Goal: Information Seeking & Learning: Learn about a topic

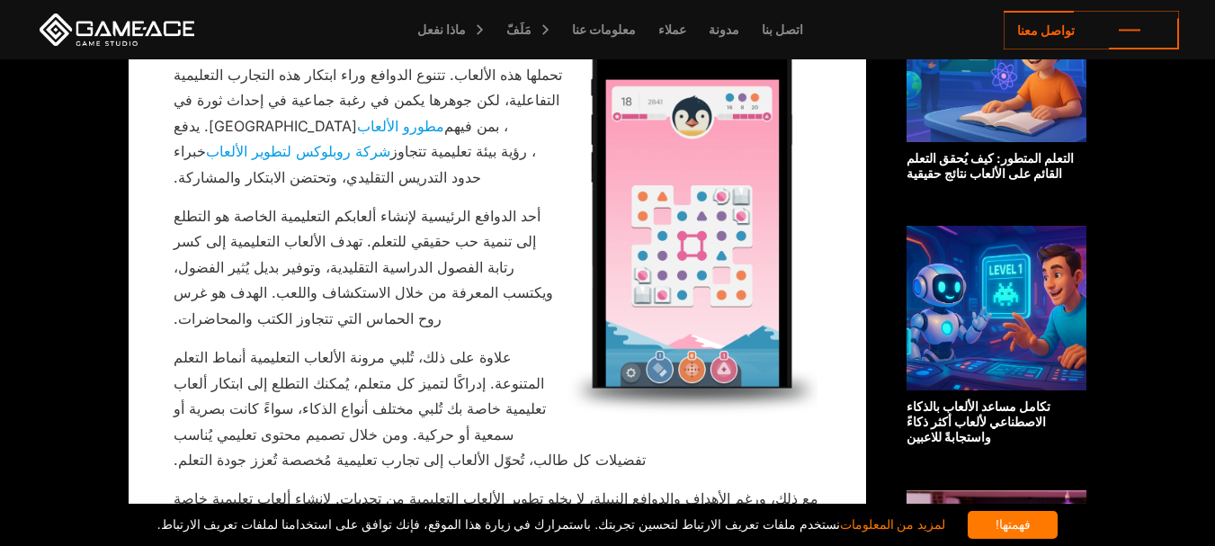
scroll to position [1047, 0]
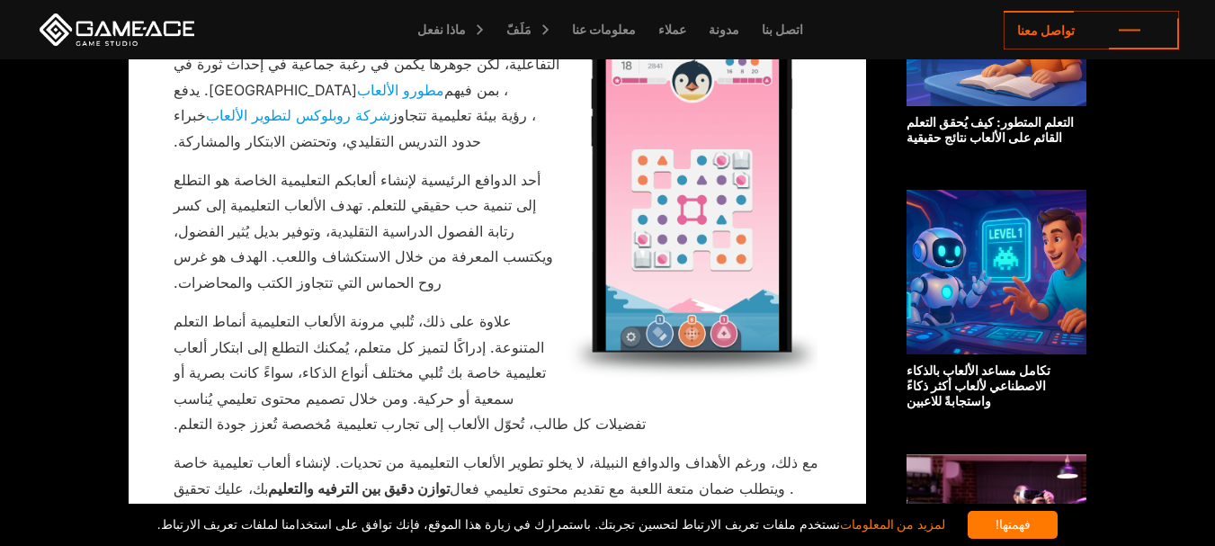
click at [956, 266] on img at bounding box center [997, 272] width 180 height 165
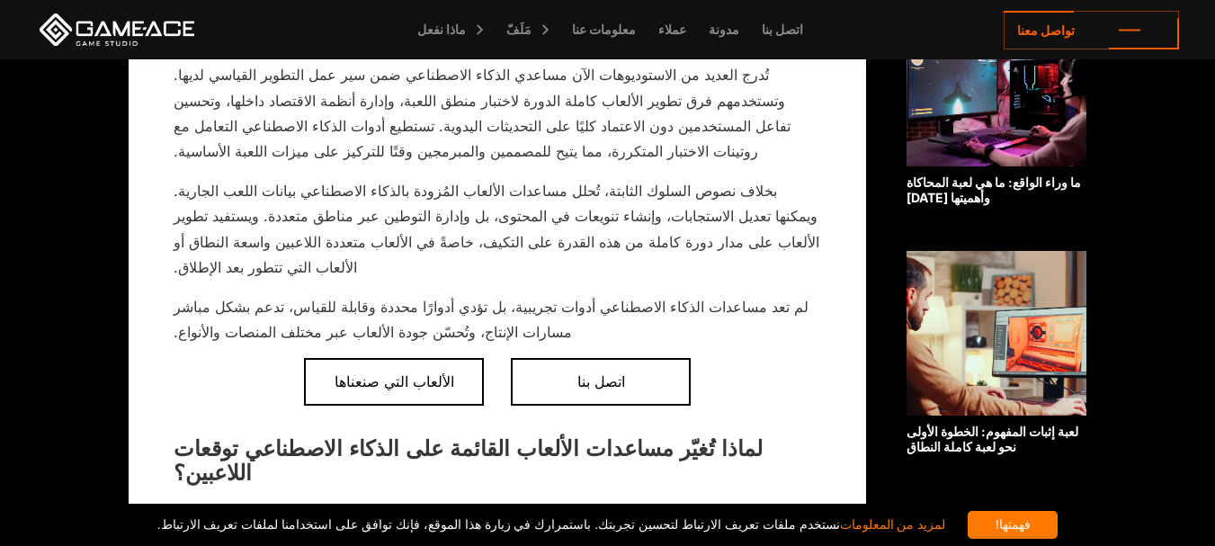
scroll to position [1295, 0]
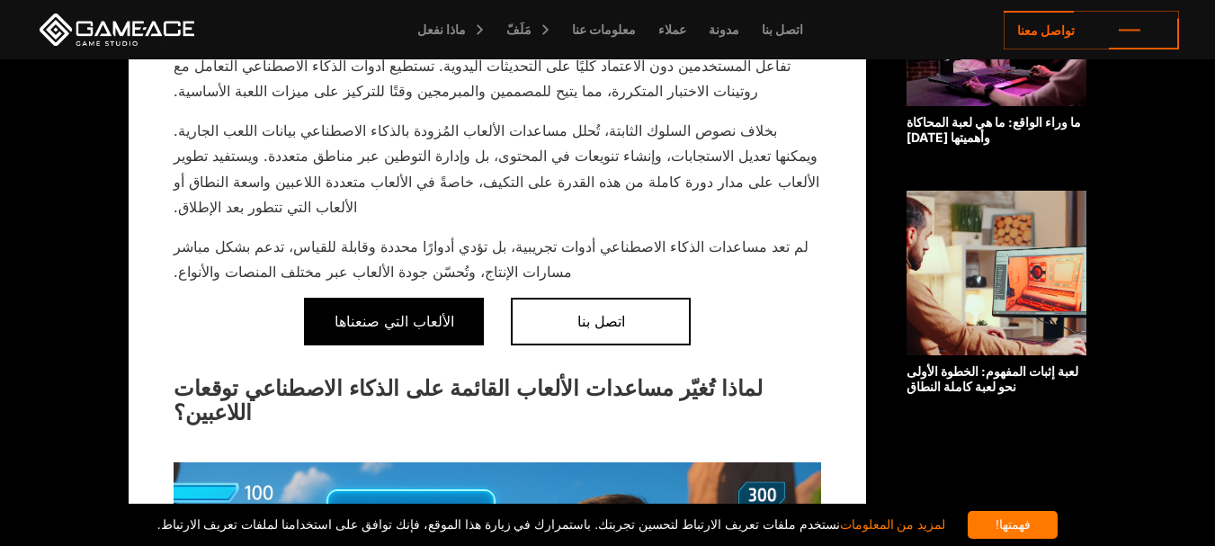
click at [372, 298] on span "الألعاب التي صنعناها" at bounding box center [394, 321] width 180 height 47
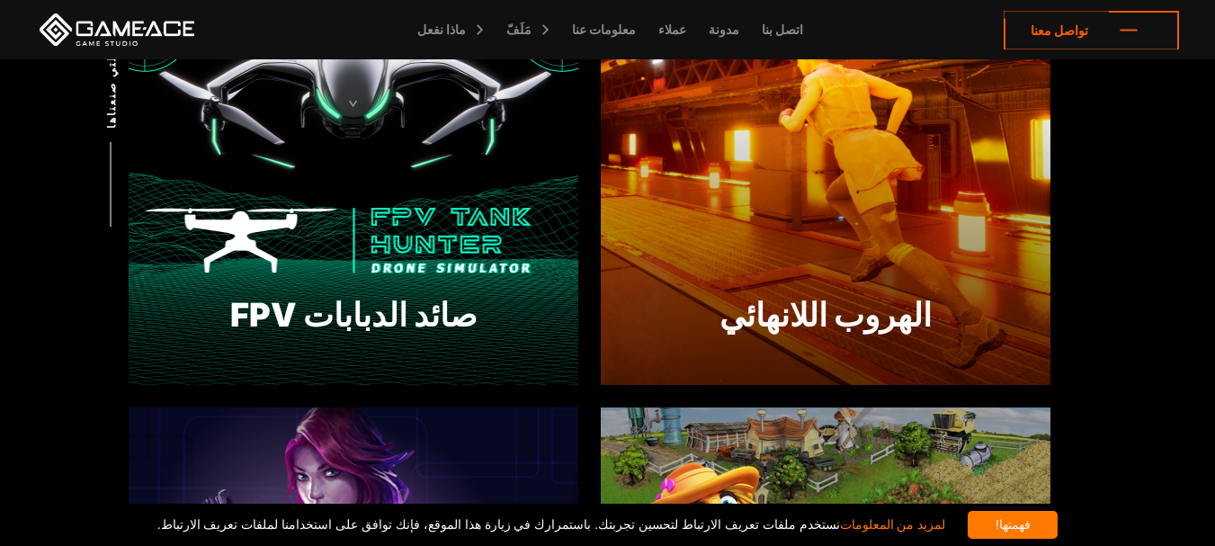
scroll to position [284, 0]
